Goal: Information Seeking & Learning: Stay updated

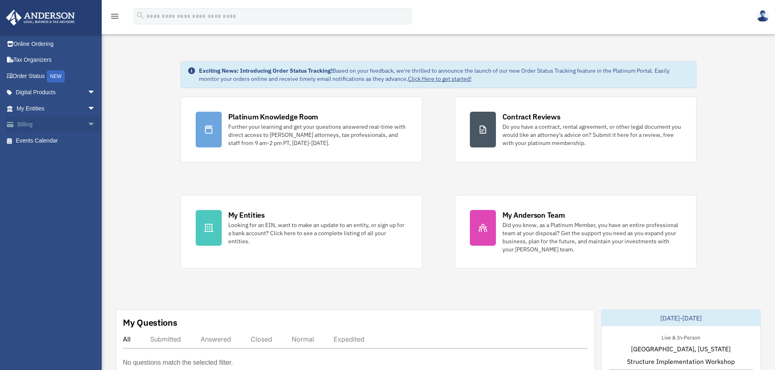
click at [87, 122] on span "arrow_drop_down" at bounding box center [95, 125] width 16 height 17
click at [66, 137] on link "$ Open Invoices" at bounding box center [59, 141] width 96 height 17
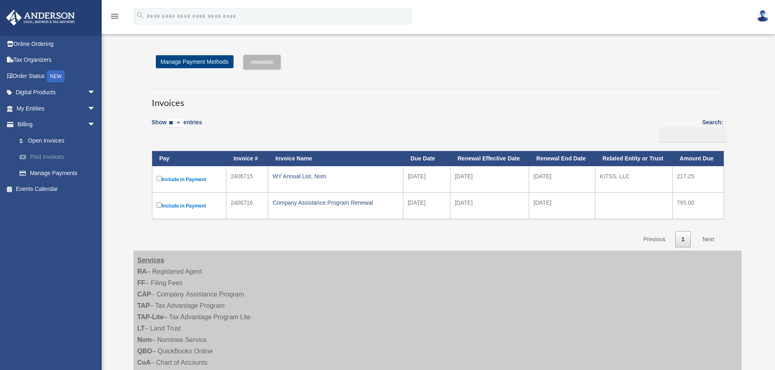
click at [46, 155] on link "Past Invoices" at bounding box center [59, 157] width 96 height 16
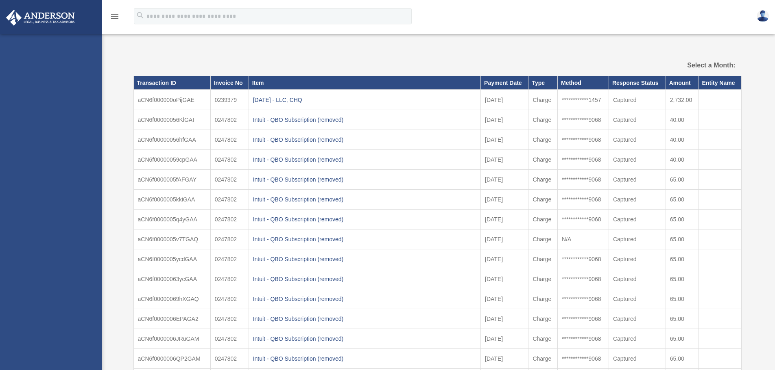
select select
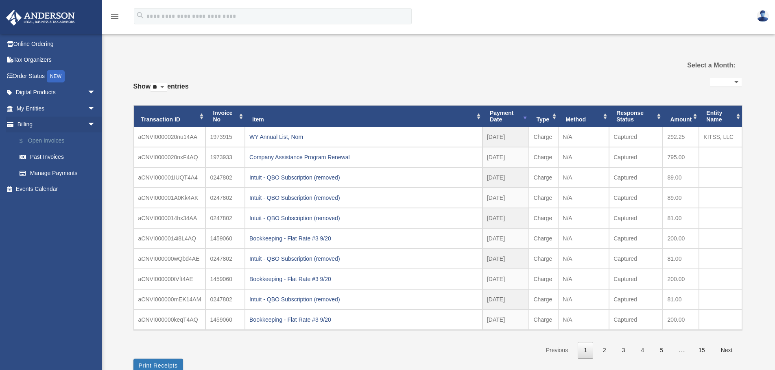
click at [52, 142] on link "$ Open Invoices" at bounding box center [59, 141] width 96 height 17
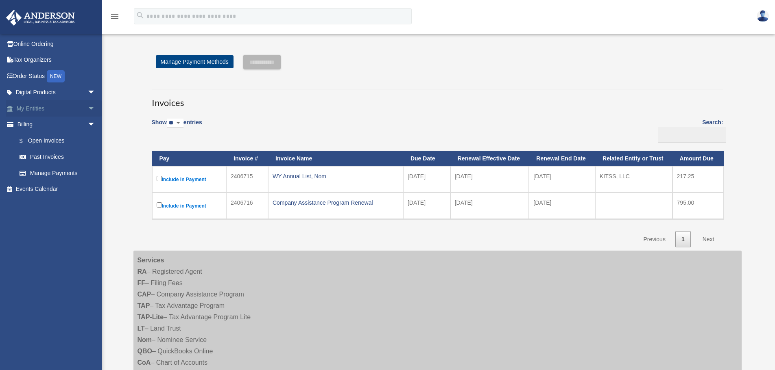
click at [52, 111] on link "My Entities arrow_drop_down" at bounding box center [57, 108] width 102 height 16
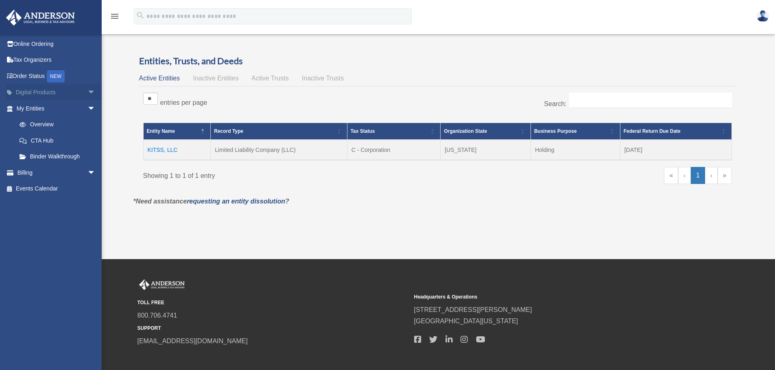
click at [42, 91] on link "Digital Products arrow_drop_down" at bounding box center [57, 93] width 102 height 16
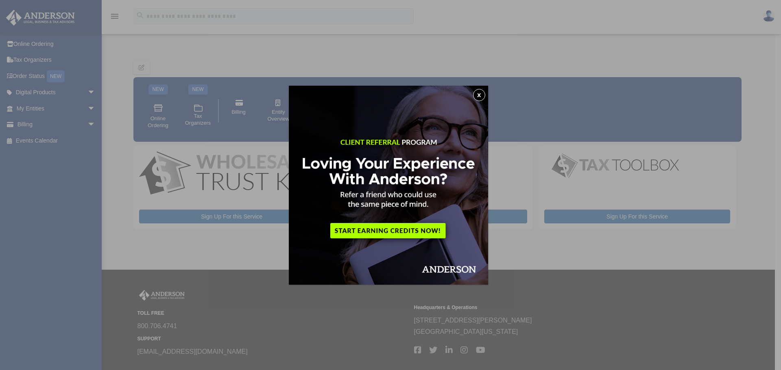
click at [485, 94] on button "x" at bounding box center [479, 95] width 12 height 12
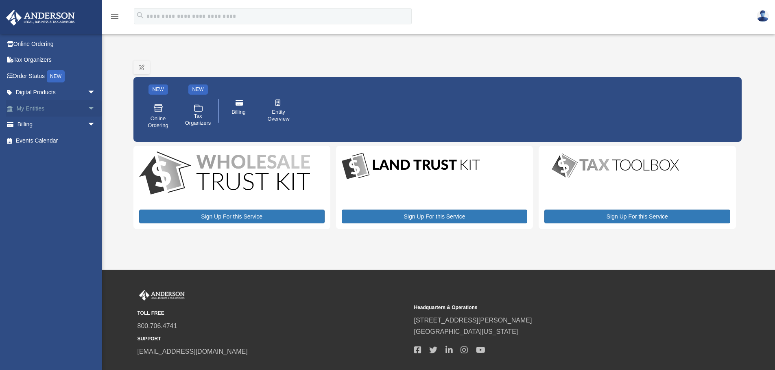
click at [26, 107] on link "My Entities arrow_drop_down" at bounding box center [57, 108] width 102 height 16
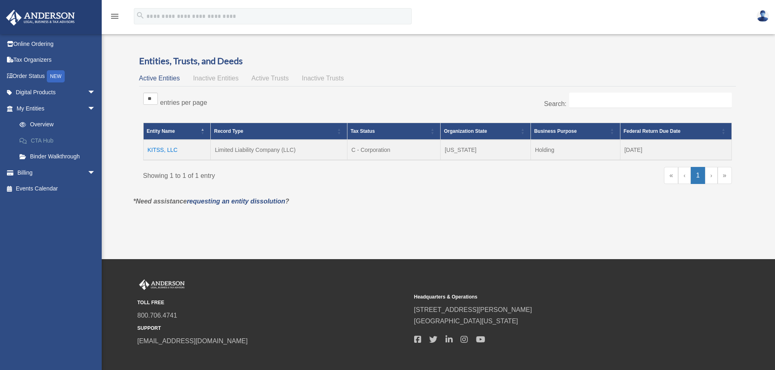
click at [39, 140] on link "CTA Hub" at bounding box center [59, 141] width 96 height 16
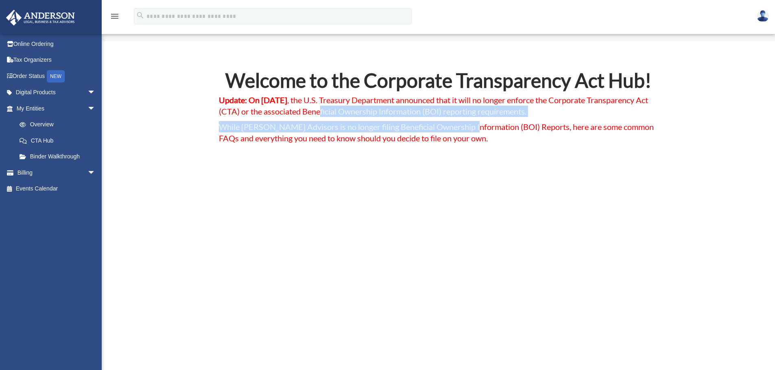
drag, startPoint x: 423, startPoint y: 108, endPoint x: 471, endPoint y: 123, distance: 49.6
click at [471, 123] on div "Welcome to the Corporate Transparency Act Hub! Update: On [DATE] , the U.S. Tre…" at bounding box center [438, 109] width 439 height 77
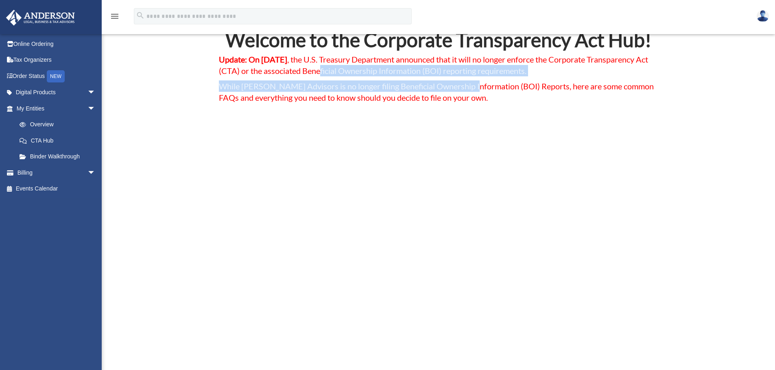
click at [278, 82] on span "While [PERSON_NAME] Advisors is no longer filing Beneficial Ownership Informati…" at bounding box center [436, 91] width 435 height 21
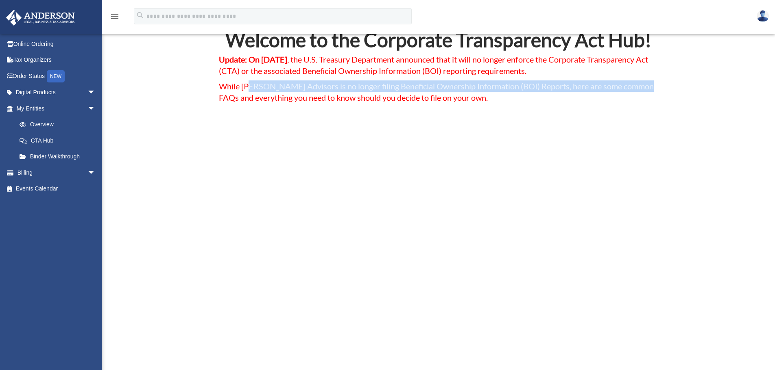
drag, startPoint x: 250, startPoint y: 87, endPoint x: 658, endPoint y: 92, distance: 408.3
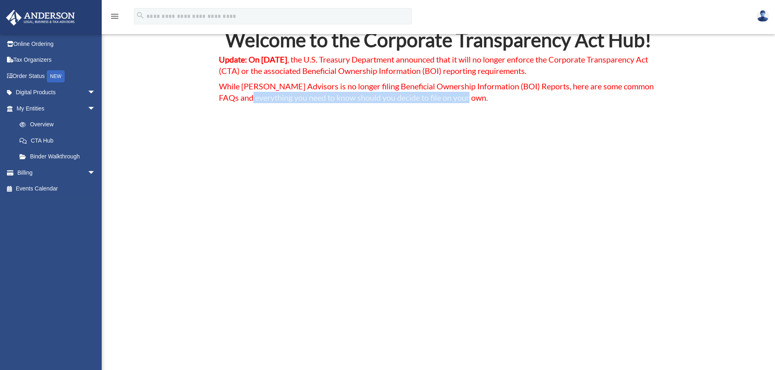
drag, startPoint x: 266, startPoint y: 102, endPoint x: 490, endPoint y: 101, distance: 224.1
click at [490, 101] on h4 "While [PERSON_NAME] Advisors is no longer filing Beneficial Ownership Informati…" at bounding box center [438, 94] width 439 height 27
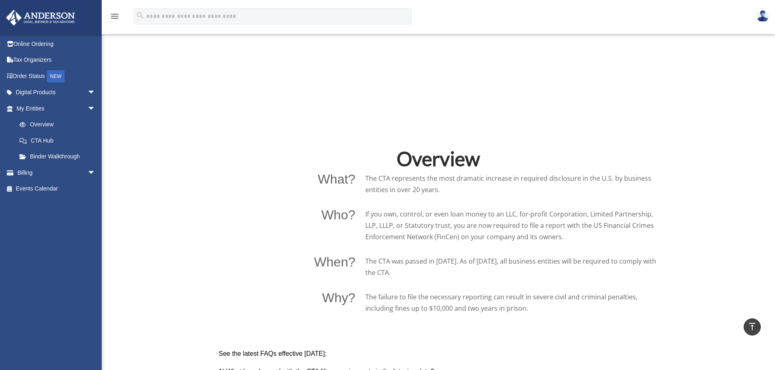
scroll to position [488, 0]
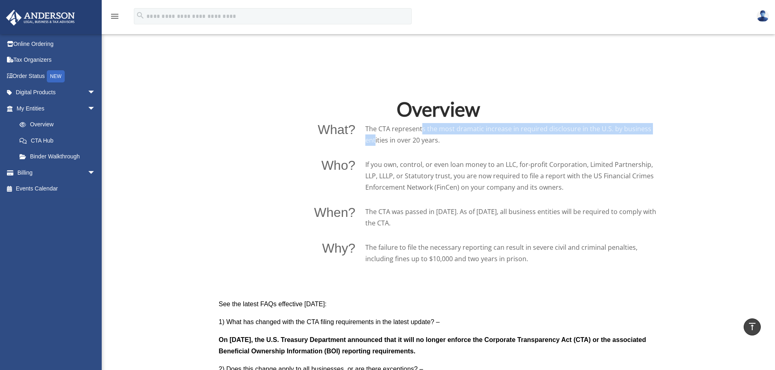
drag, startPoint x: 392, startPoint y: 132, endPoint x: 631, endPoint y: 127, distance: 238.4
click at [631, 127] on p "The CTA represents the most dramatic increase in required disclosure in the U.S…" at bounding box center [511, 134] width 293 height 23
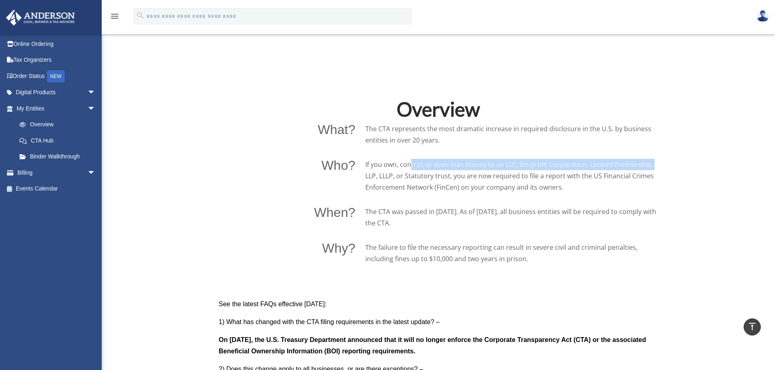
drag, startPoint x: 387, startPoint y: 168, endPoint x: 624, endPoint y: 168, distance: 237.5
click at [624, 168] on p "If you own, control, or even loan money to an LLC, for-profit Corporation, Limi…" at bounding box center [511, 176] width 293 height 34
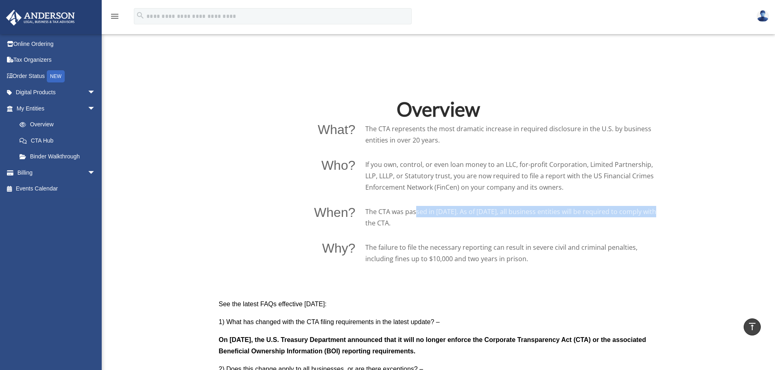
drag, startPoint x: 419, startPoint y: 211, endPoint x: 623, endPoint y: 210, distance: 204.6
click at [623, 210] on p "The CTA was passed in [DATE]. As of [DATE], all business entities will be requi…" at bounding box center [511, 217] width 293 height 23
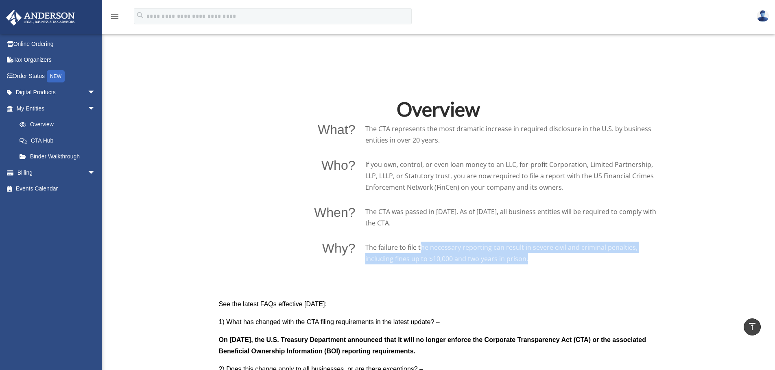
drag, startPoint x: 400, startPoint y: 249, endPoint x: 497, endPoint y: 259, distance: 98.2
click at [500, 260] on p "The failure to file the necessary reporting can result in severe civil and crim…" at bounding box center [511, 253] width 293 height 23
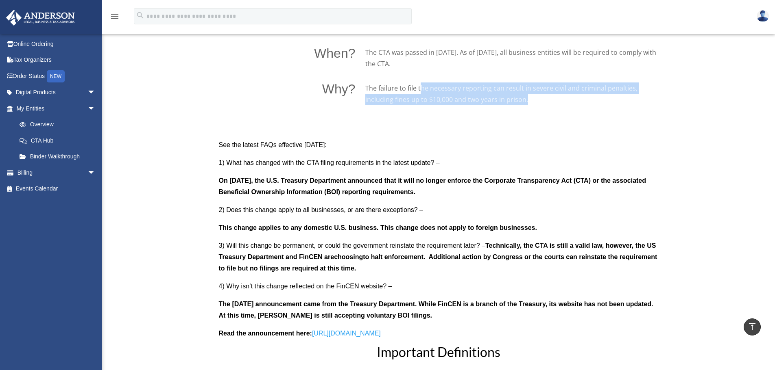
scroll to position [651, 0]
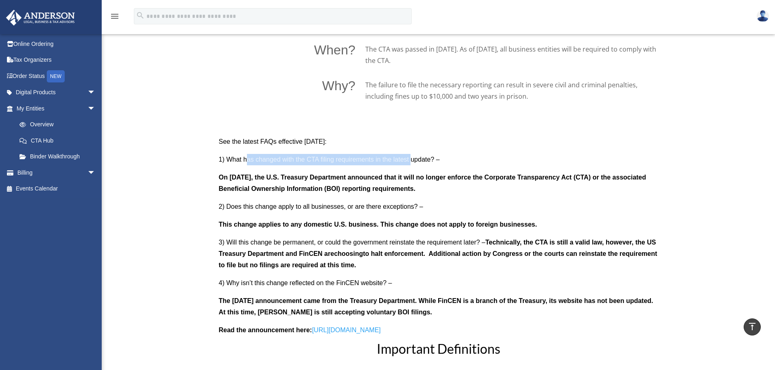
drag, startPoint x: 247, startPoint y: 158, endPoint x: 395, endPoint y: 170, distance: 148.5
click at [409, 167] on p "1) What has changed with the CTA filing requirements in the latest update? –" at bounding box center [438, 163] width 439 height 18
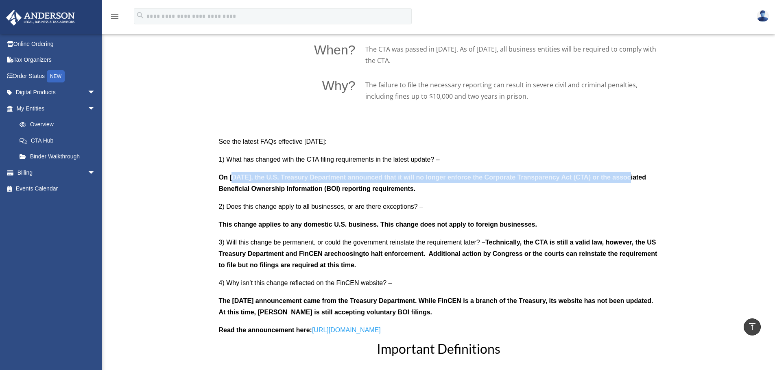
drag, startPoint x: 234, startPoint y: 179, endPoint x: 629, endPoint y: 179, distance: 394.9
click at [629, 179] on b "On [DATE], the U.S. Treasury Department announced that it will no longer enforc…" at bounding box center [432, 183] width 427 height 18
drag, startPoint x: 231, startPoint y: 189, endPoint x: 429, endPoint y: 194, distance: 198.1
click at [439, 192] on b "On [DATE], the U.S. Treasury Department announced that it will no longer enforc…" at bounding box center [432, 183] width 427 height 18
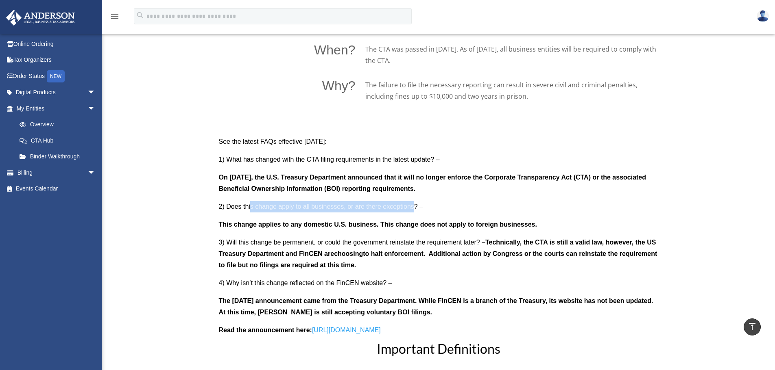
drag, startPoint x: 252, startPoint y: 207, endPoint x: 415, endPoint y: 207, distance: 163.1
click at [415, 207] on span "2) Does this change apply to all businesses, or are there exceptions? –" at bounding box center [321, 206] width 205 height 7
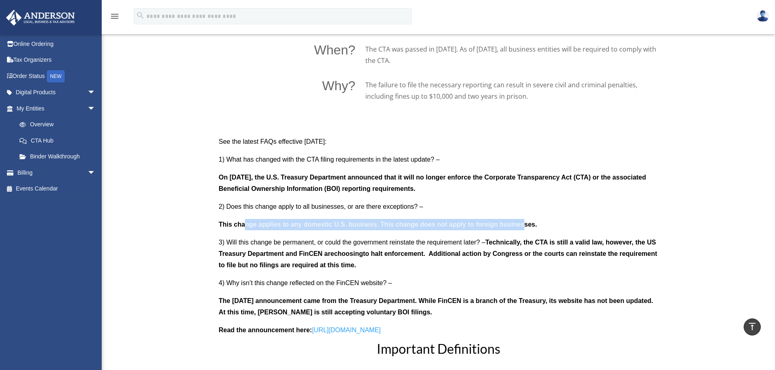
drag, startPoint x: 285, startPoint y: 227, endPoint x: 529, endPoint y: 227, distance: 244.0
click at [530, 227] on b "This change applies to any domestic U.S. business. This change does not apply t…" at bounding box center [378, 224] width 318 height 7
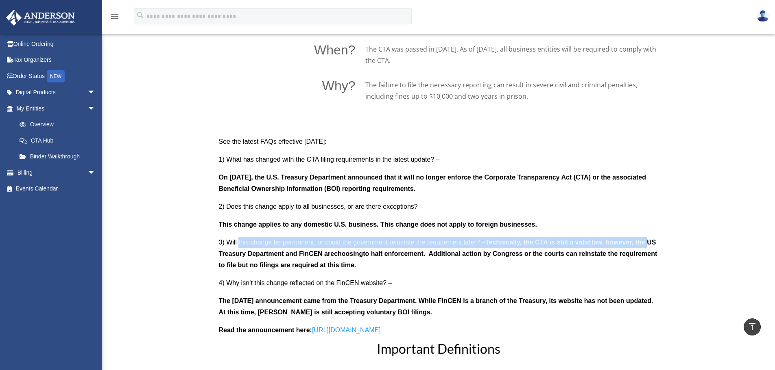
drag, startPoint x: 271, startPoint y: 246, endPoint x: 649, endPoint y: 242, distance: 377.8
click at [649, 242] on span "3) Will this change be permanent, or could the government reinstate the require…" at bounding box center [438, 254] width 438 height 30
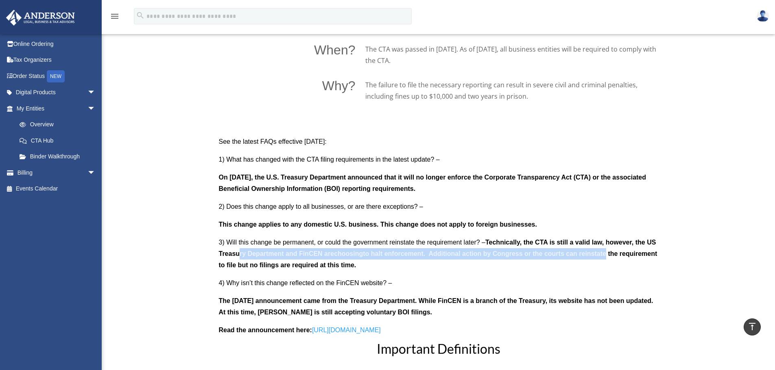
drag, startPoint x: 327, startPoint y: 257, endPoint x: 608, endPoint y: 252, distance: 280.7
click at [608, 252] on span "3) Will this change be permanent, or could the government reinstate the require…" at bounding box center [438, 254] width 438 height 30
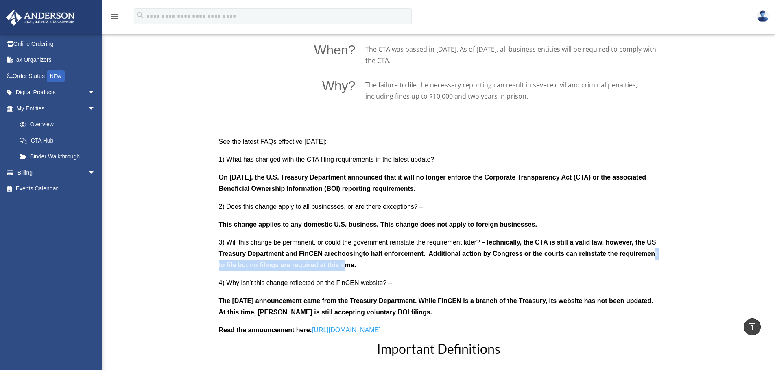
drag, startPoint x: 310, startPoint y: 268, endPoint x: 381, endPoint y: 264, distance: 71.7
click at [381, 264] on b "to halt enforcement. Additional action by Congress or the courts can reinstate …" at bounding box center [438, 260] width 438 height 18
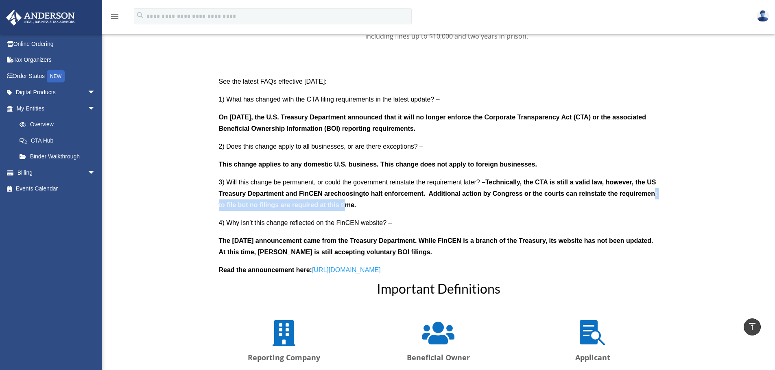
scroll to position [732, 0]
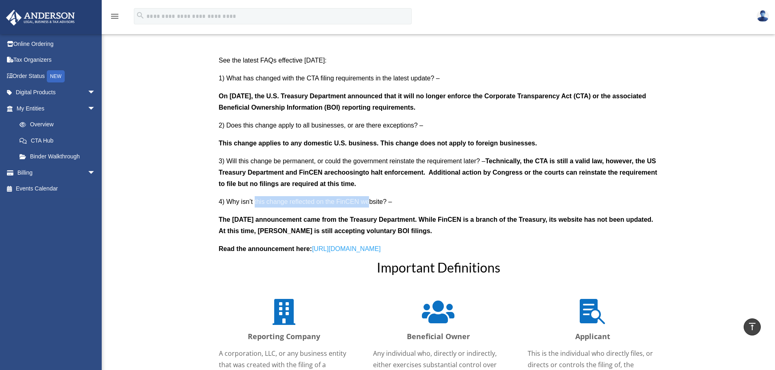
drag, startPoint x: 255, startPoint y: 204, endPoint x: 370, endPoint y: 207, distance: 114.7
click at [370, 207] on p "4) Why isn’t this change reflected on the FinCEN website? –" at bounding box center [438, 205] width 439 height 18
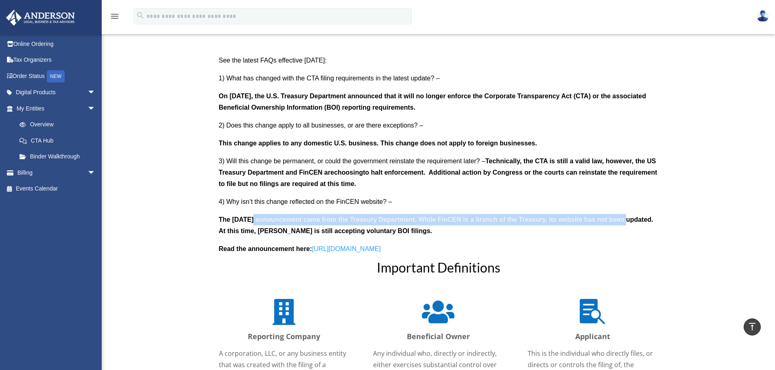
drag, startPoint x: 281, startPoint y: 225, endPoint x: 629, endPoint y: 218, distance: 347.8
click at [629, 218] on b "The [DATE] announcement came from the Treasury Department. While FinCEN is a br…" at bounding box center [436, 225] width 434 height 18
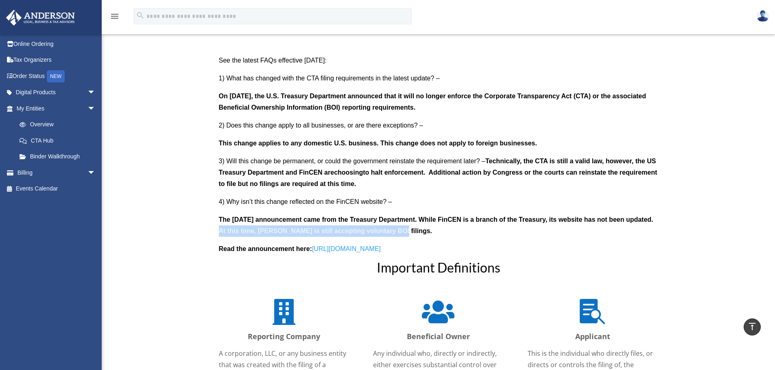
drag, startPoint x: 257, startPoint y: 231, endPoint x: 414, endPoint y: 233, distance: 157.4
click at [414, 233] on b "The [DATE] announcement came from the Treasury Department. While FinCEN is a br…" at bounding box center [436, 225] width 434 height 18
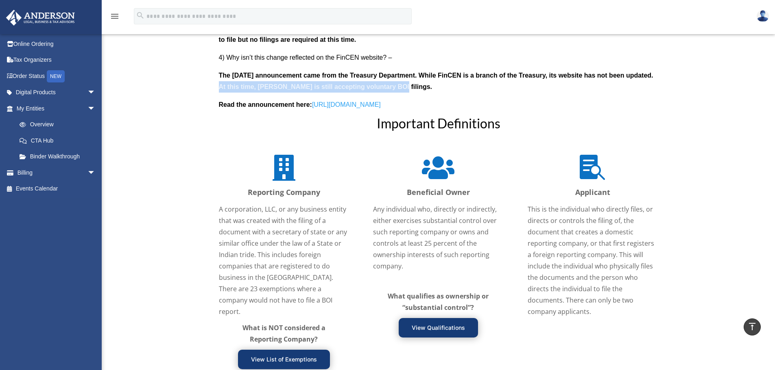
scroll to position [691, 0]
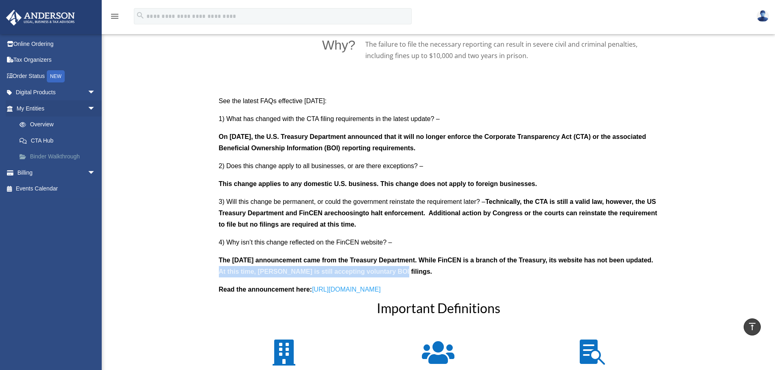
click at [53, 160] on link "Binder Walkthrough" at bounding box center [59, 157] width 96 height 16
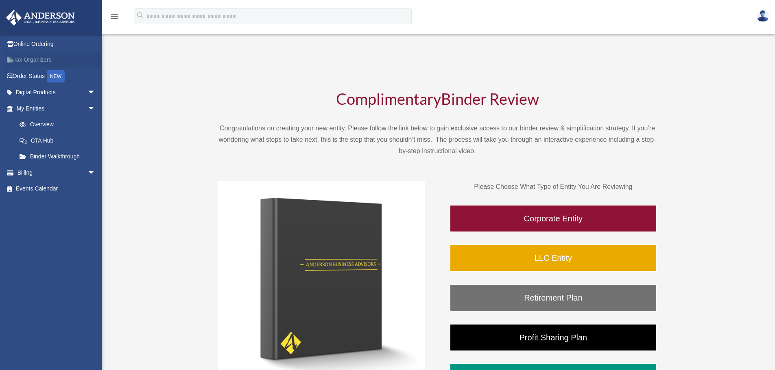
click at [28, 59] on link "Tax Organizers" at bounding box center [57, 60] width 102 height 16
